Goal: Complete application form

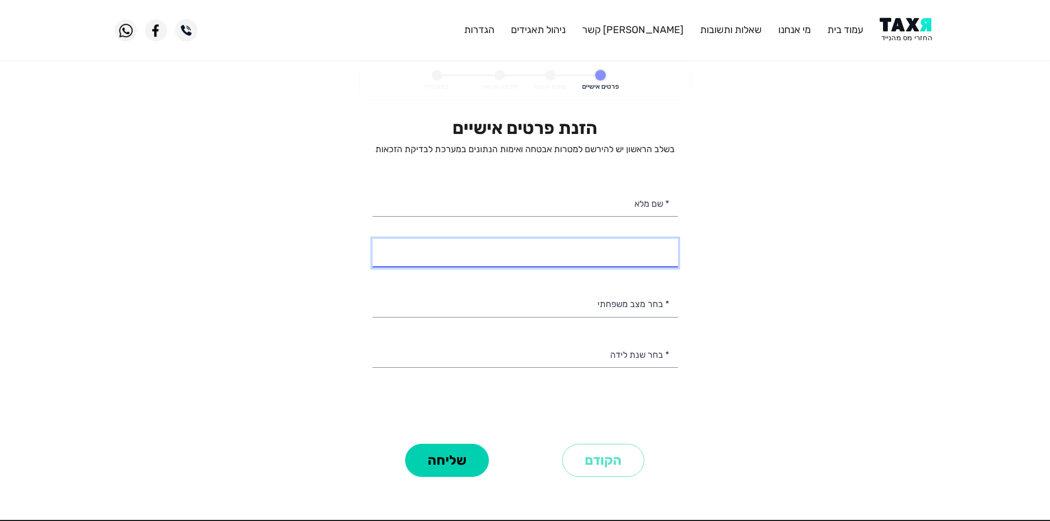
click at [649, 255] on input "* מספר טלפון" at bounding box center [525, 253] width 305 height 28
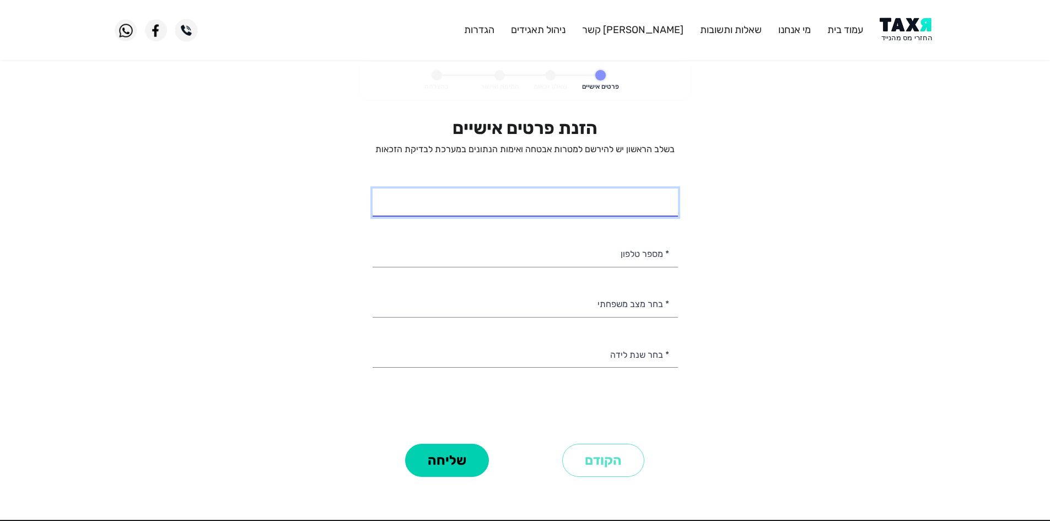
click at [647, 202] on input "* שם מלא" at bounding box center [525, 203] width 305 height 28
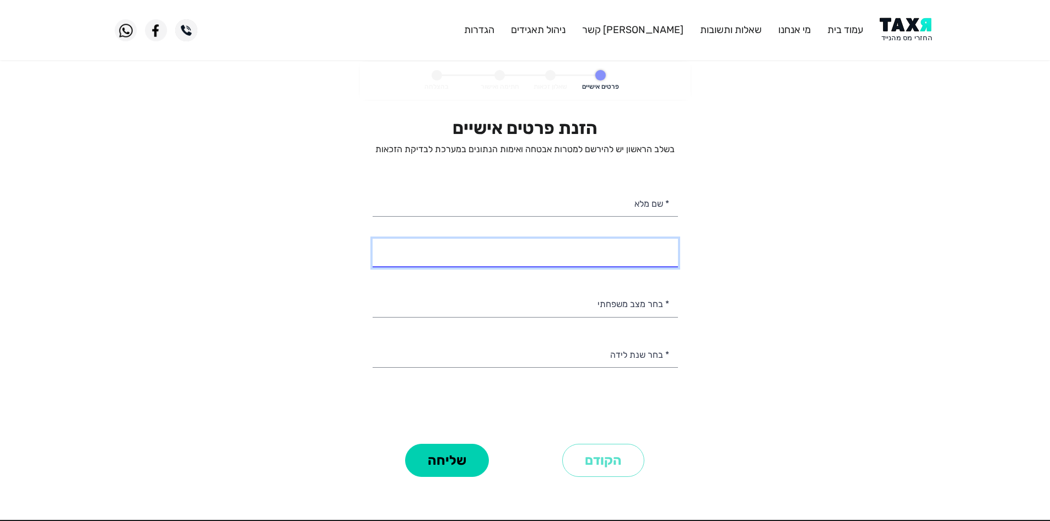
click at [627, 245] on input "* מספר טלפון" at bounding box center [525, 253] width 305 height 28
type input "054-6453138"
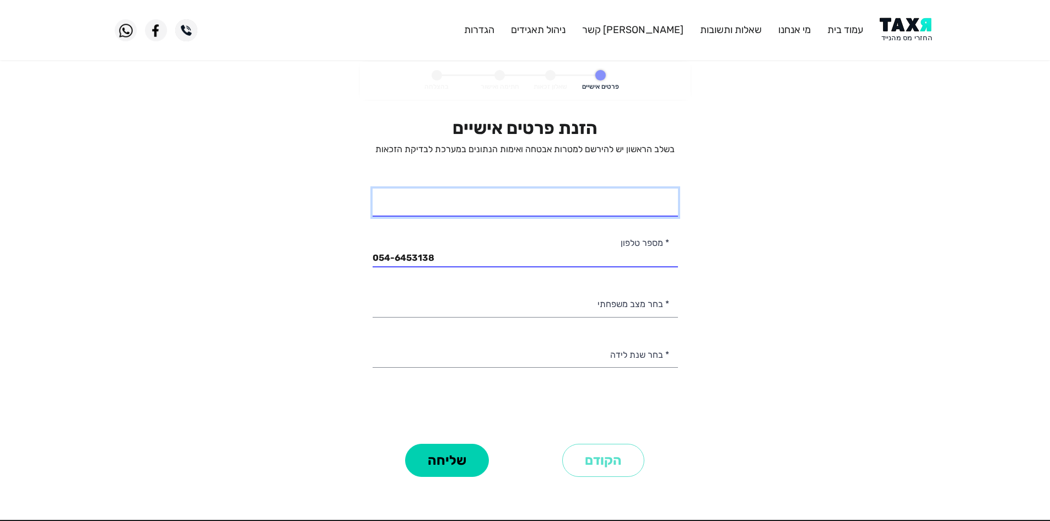
click at [653, 214] on input "* שם מלא" at bounding box center [525, 203] width 305 height 28
type input "[PERSON_NAME]"
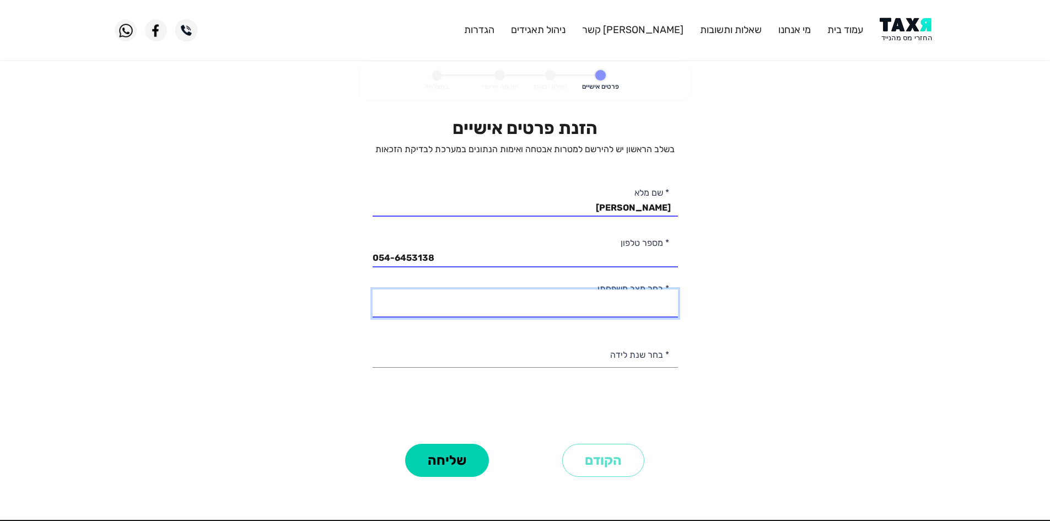
click at [656, 305] on select "רווק/ה נשוי/[PERSON_NAME]/ה אלמן/נה" at bounding box center [525, 303] width 305 height 28
select select "2: Married"
click at [373, 289] on select "רווק/ה נשוי/[PERSON_NAME]/ה אלמן/נה" at bounding box center [525, 303] width 305 height 28
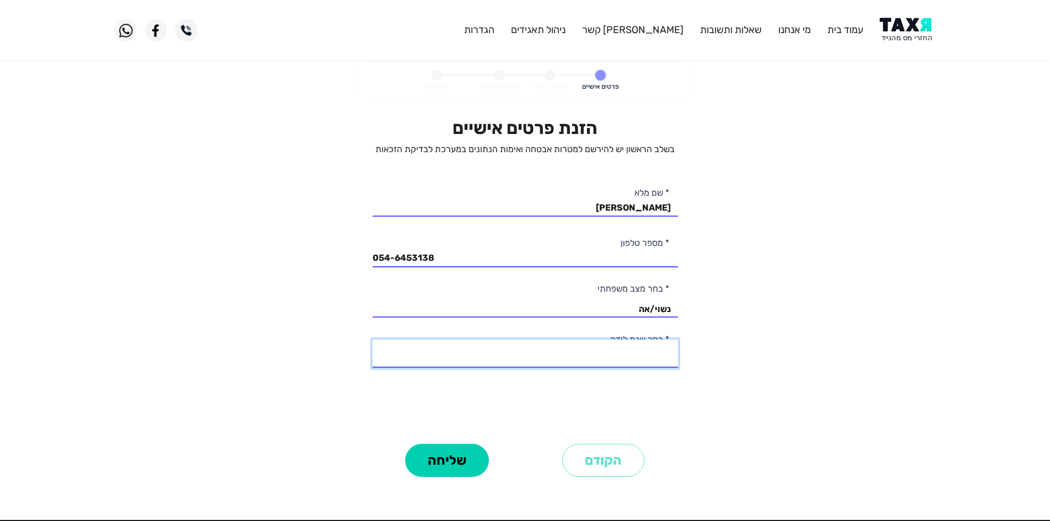
click at [645, 358] on select "2003 2002 2001 2000 1999 1998 1997 1996 1995 1994 1993 1992 1991 1990 1989 1988…" at bounding box center [525, 354] width 305 height 28
select select "45: 1959"
click at [373, 340] on select "2003 2002 2001 2000 1999 1998 1997 1996 1995 1994 1993 1992 1991 1990 1989 1988…" at bounding box center [525, 354] width 305 height 28
click at [465, 448] on button "שליחה" at bounding box center [447, 460] width 84 height 33
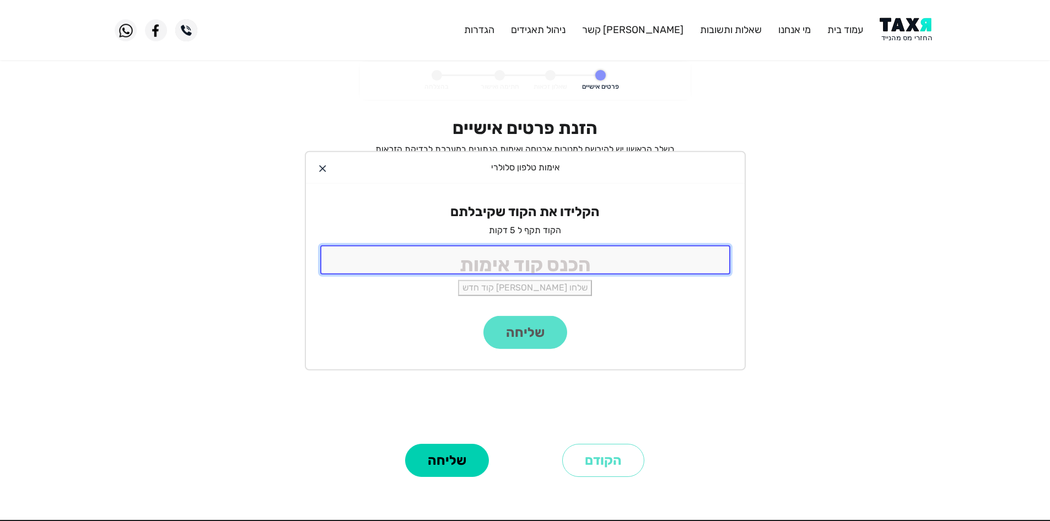
click at [584, 256] on input "tel" at bounding box center [525, 259] width 410 height 29
type input "9988"
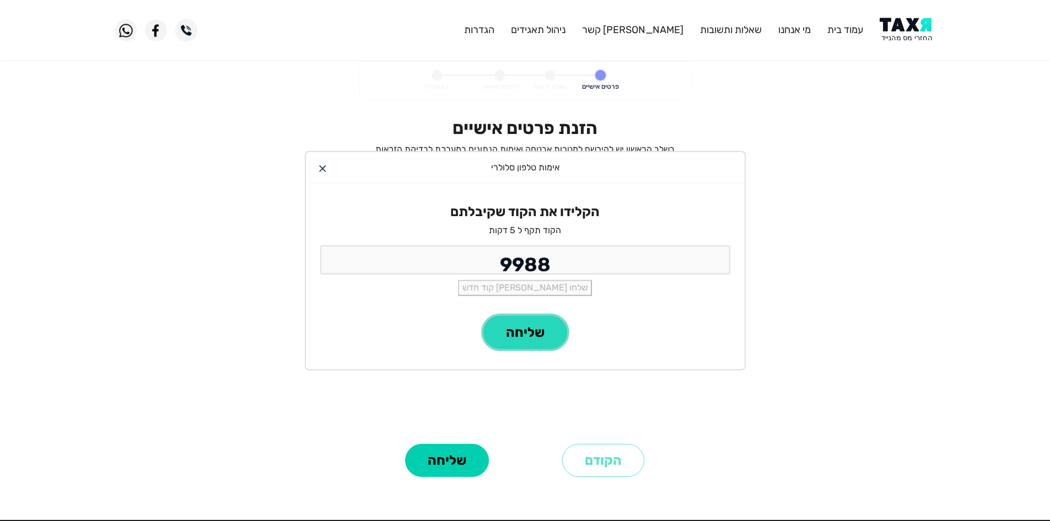
click at [538, 334] on button "שליחה" at bounding box center [526, 332] width 84 height 33
